Goal: Information Seeking & Learning: Learn about a topic

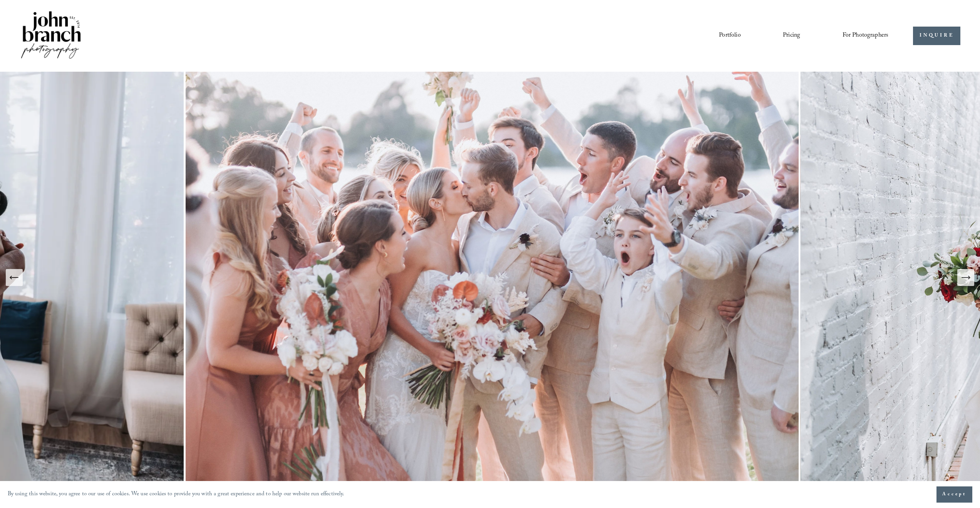
click at [783, 32] on link "Pricing" at bounding box center [791, 35] width 17 height 13
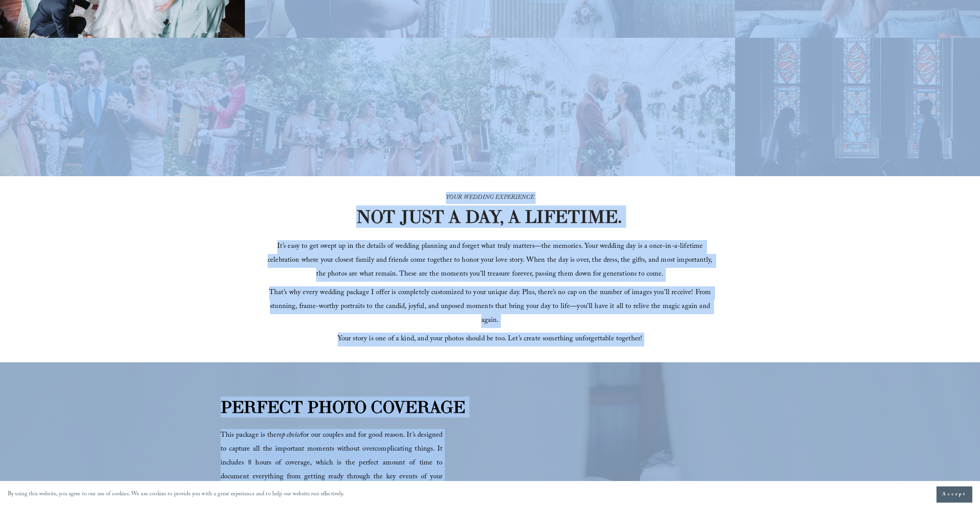
scroll to position [146, 0]
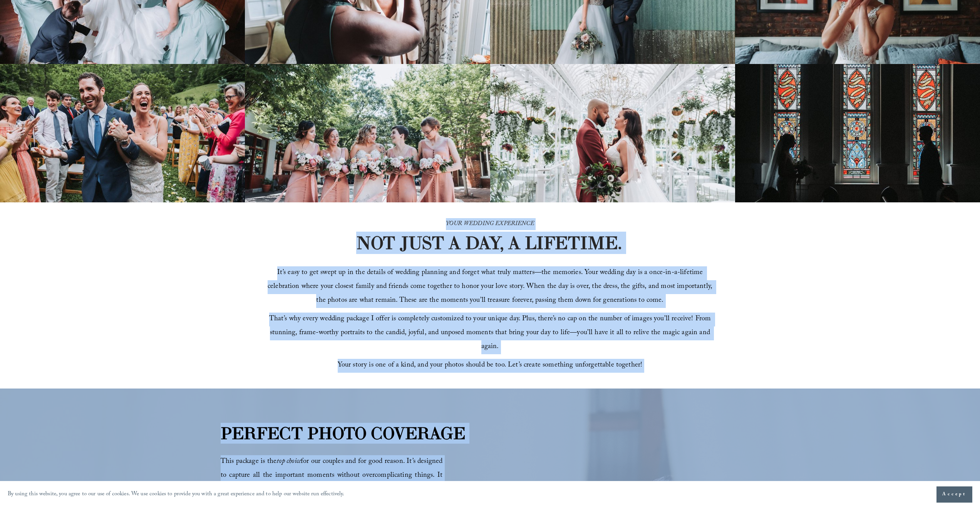
drag, startPoint x: 338, startPoint y: 364, endPoint x: 381, endPoint y: 212, distance: 158.0
copy article "YOUR WEDDING EXPERIENCE NOT JUST A DAY, A LIFETIME. It’s easy to get swept up i…"
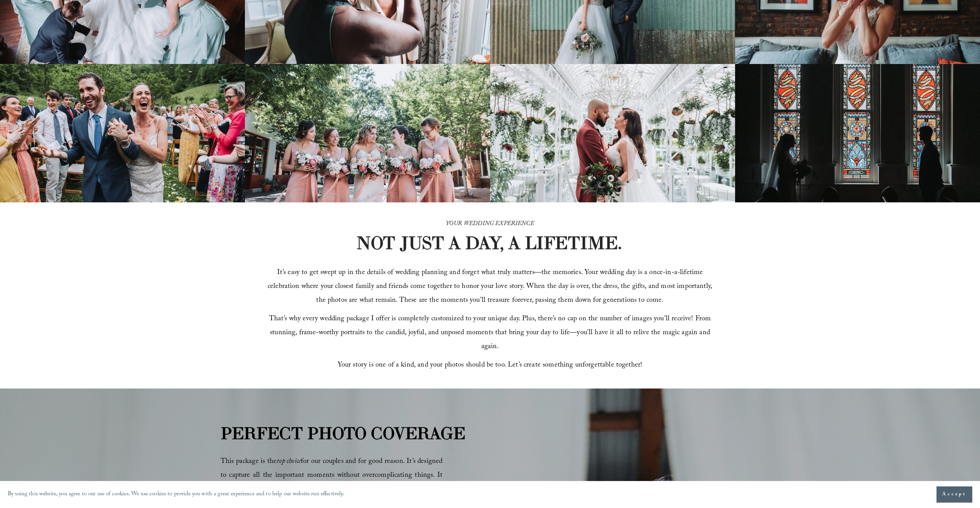
click at [278, 270] on div "It’s easy to get swept up in the details of wedding planning and forget what tr…" at bounding box center [490, 319] width 449 height 107
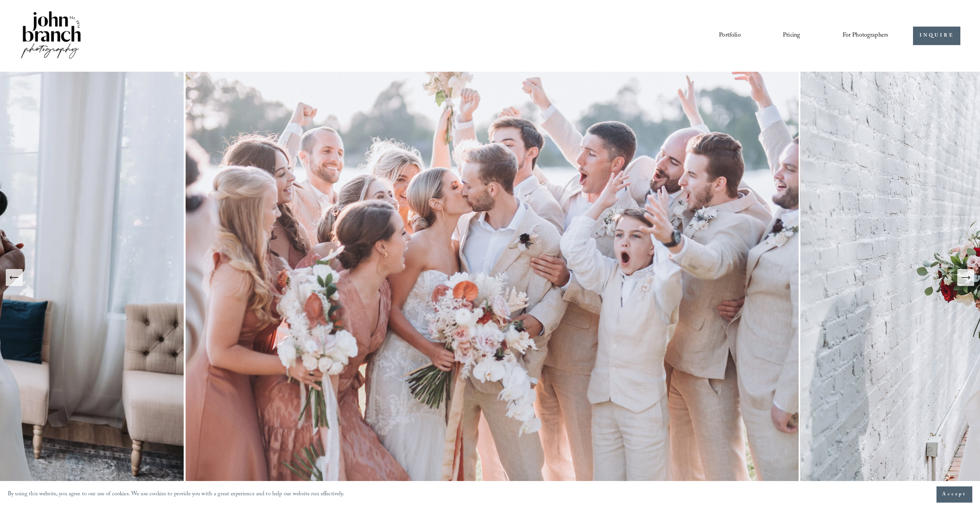
click at [794, 34] on link "Pricing" at bounding box center [791, 35] width 17 height 13
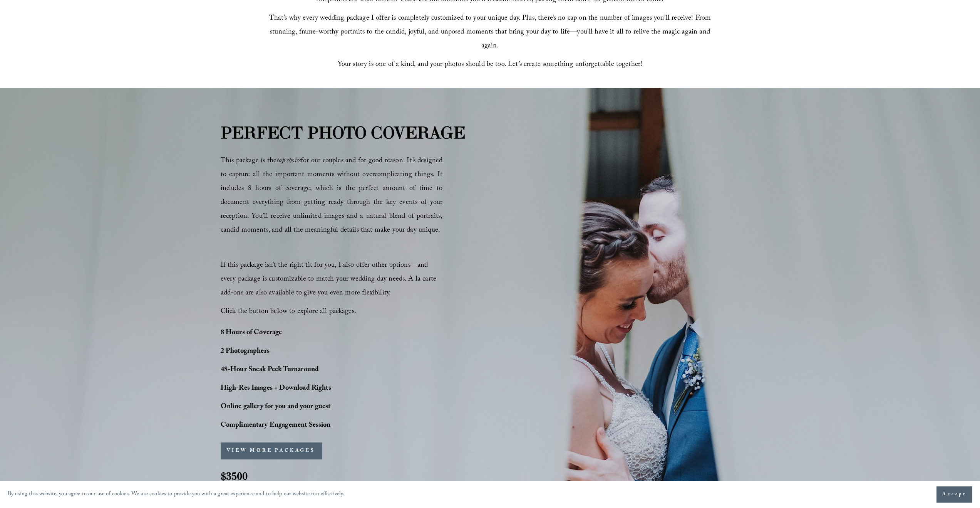
scroll to position [486, 0]
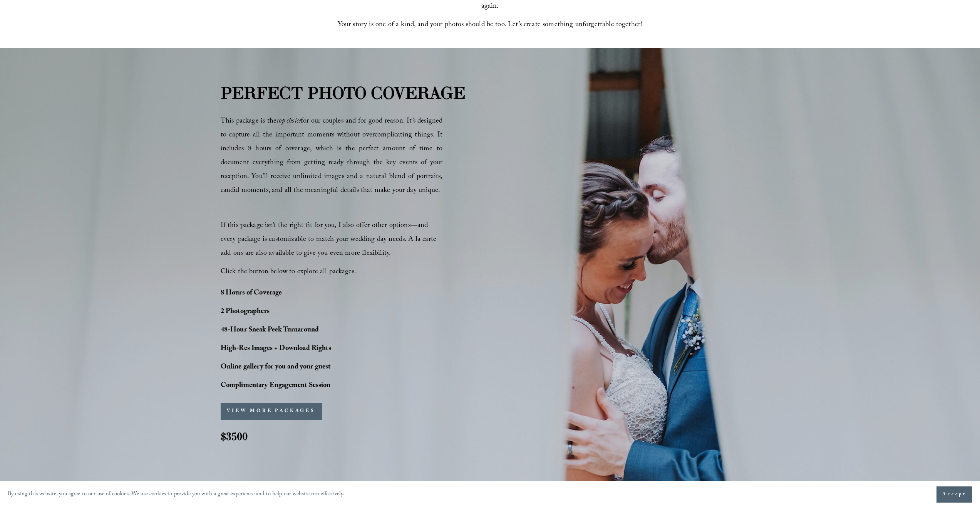
click at [369, 179] on span "This package is the top choice for our couples and for good reason. It’s design…" at bounding box center [332, 156] width 222 height 81
drag, startPoint x: 359, startPoint y: 176, endPoint x: 434, endPoint y: 189, distance: 76.5
click at [434, 189] on p "This package is the top choice for our couples and for good reason. It’s design…" at bounding box center [332, 156] width 222 height 83
copy span "a natural blend of portraits, candid moments, and all the meaningful details th…"
